Goal: Book appointment/travel/reservation

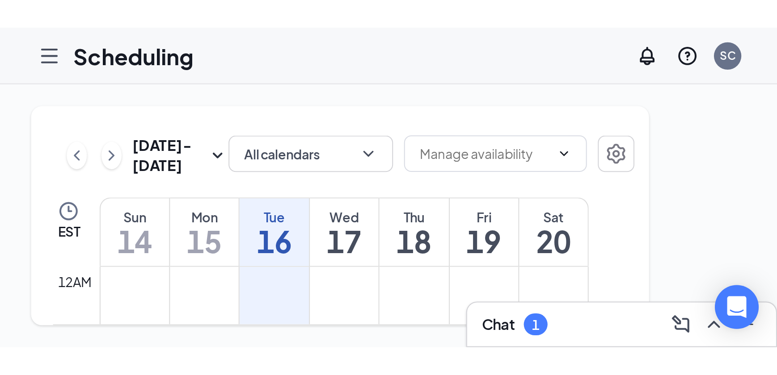
scroll to position [438, 0]
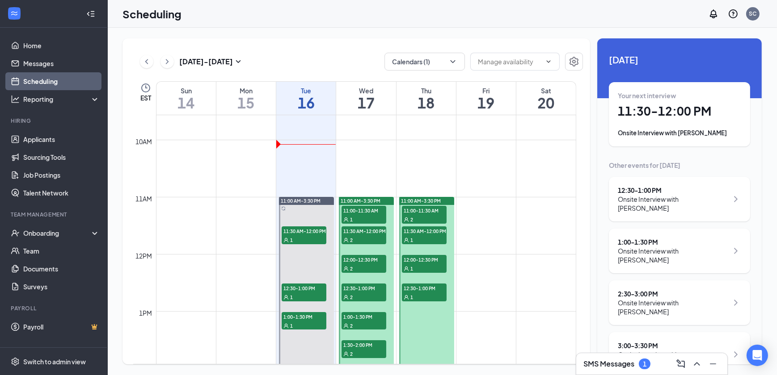
scroll to position [560, 0]
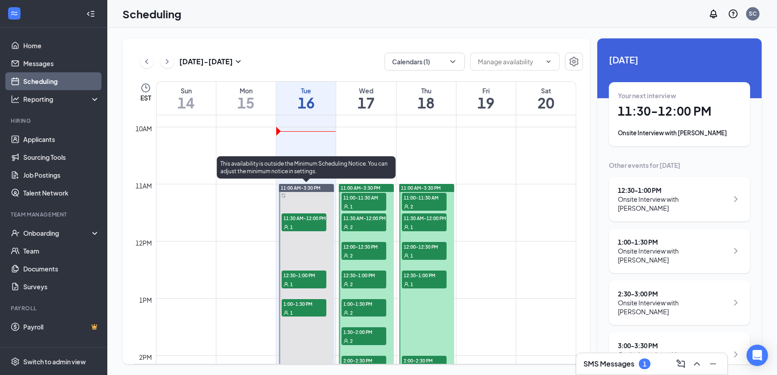
click at [313, 218] on span "11:30 AM-12:00 PM" at bounding box center [303, 218] width 45 height 9
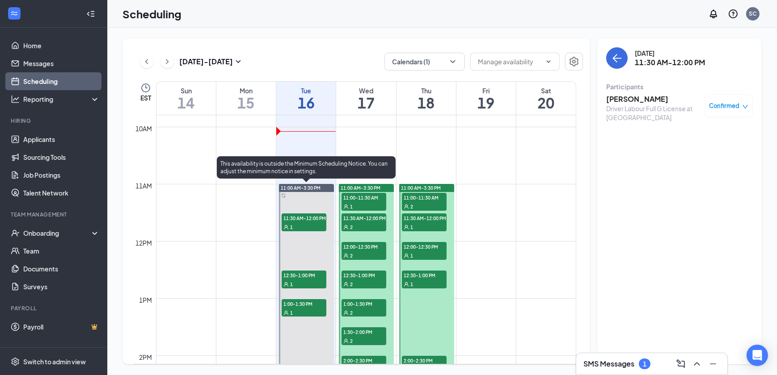
click at [313, 273] on span "12:30-1:00 PM" at bounding box center [303, 275] width 45 height 9
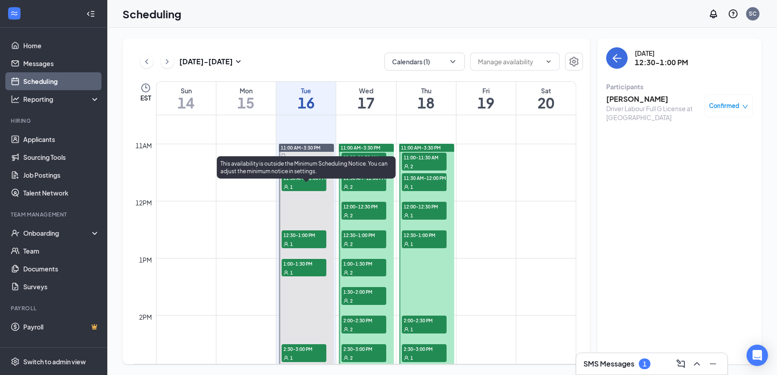
scroll to position [601, 0]
click at [310, 264] on span "1:00-1:30 PM" at bounding box center [303, 263] width 45 height 9
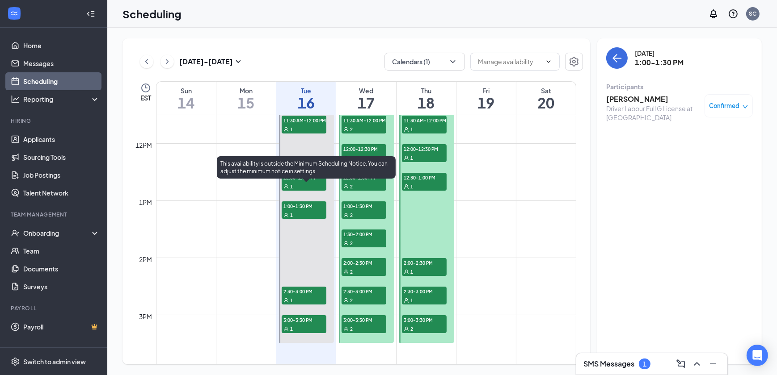
scroll to position [682, 0]
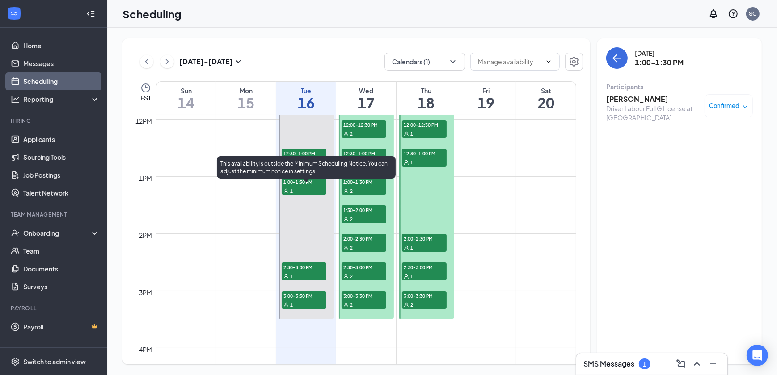
click at [313, 268] on span "2:30-3:00 PM" at bounding box center [303, 267] width 45 height 9
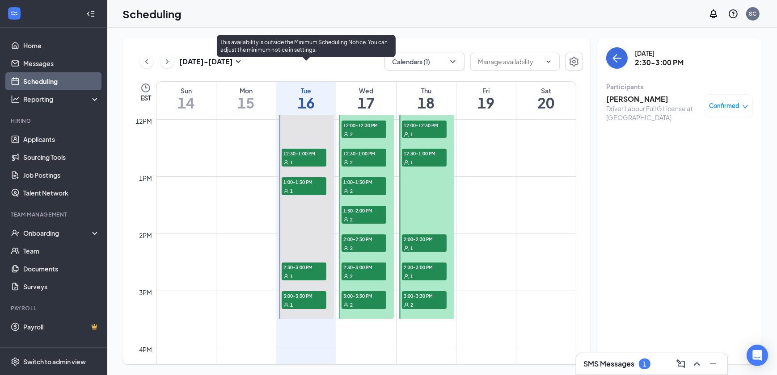
click at [312, 291] on span "3:00-3:30 PM" at bounding box center [303, 295] width 45 height 9
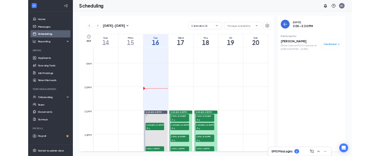
scroll to position [520, 0]
